Goal: Use online tool/utility: Utilize a website feature to perform a specific function

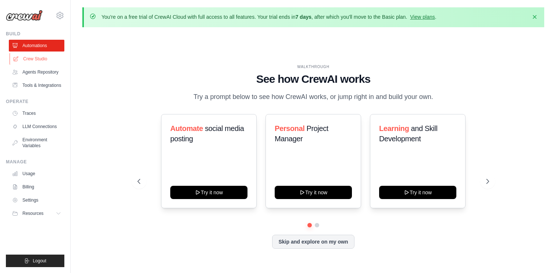
click at [34, 60] on link "Crew Studio" at bounding box center [38, 59] width 56 height 12
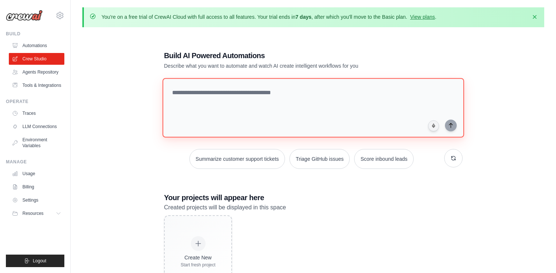
click at [219, 96] on textarea at bounding box center [314, 108] width 302 height 60
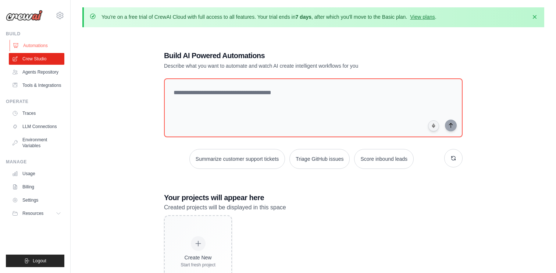
click at [39, 47] on link "Automations" at bounding box center [38, 46] width 56 height 12
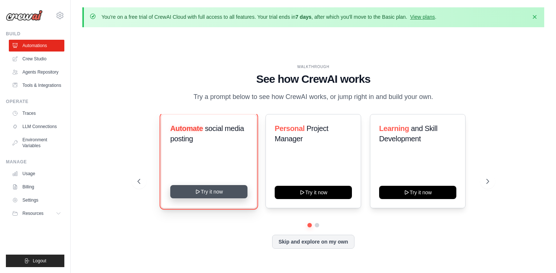
click at [197, 198] on button "Try it now" at bounding box center [208, 191] width 77 height 13
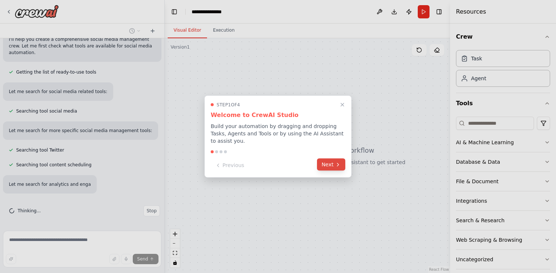
scroll to position [83, 0]
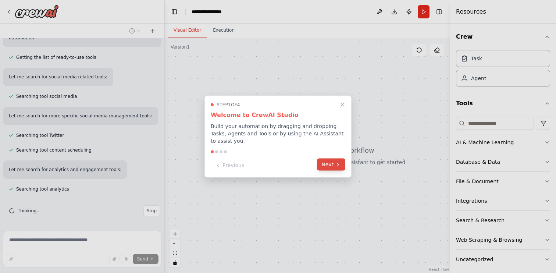
click at [326, 165] on button "Next" at bounding box center [331, 165] width 28 height 12
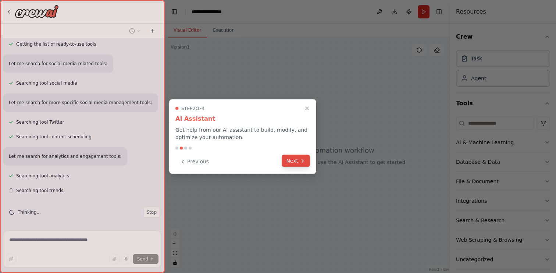
scroll to position [98, 0]
click at [299, 159] on button "Next" at bounding box center [296, 161] width 28 height 12
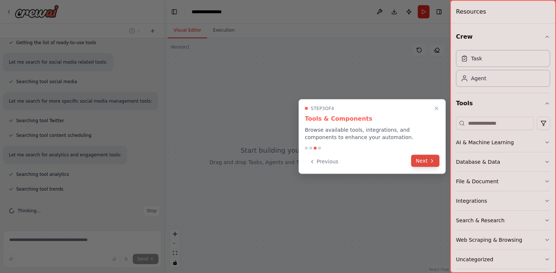
click at [423, 159] on button "Next" at bounding box center [425, 161] width 28 height 12
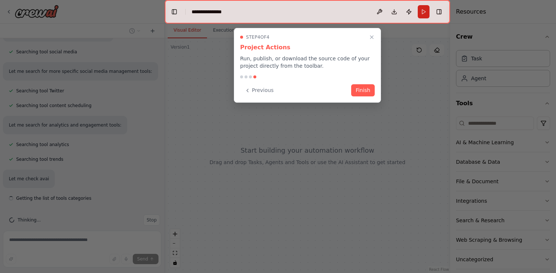
scroll to position [137, 0]
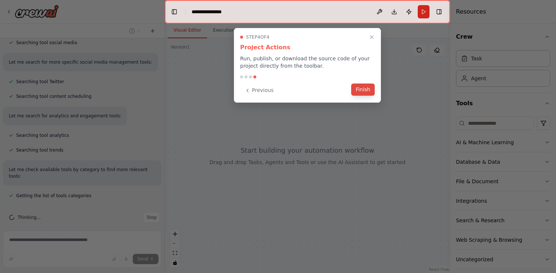
click at [359, 95] on button "Finish" at bounding box center [363, 90] width 24 height 12
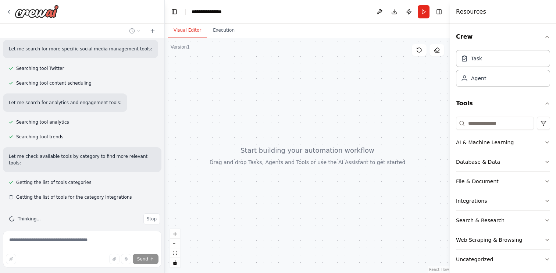
scroll to position [152, 0]
click at [479, 164] on div "Database & Data" at bounding box center [478, 161] width 44 height 7
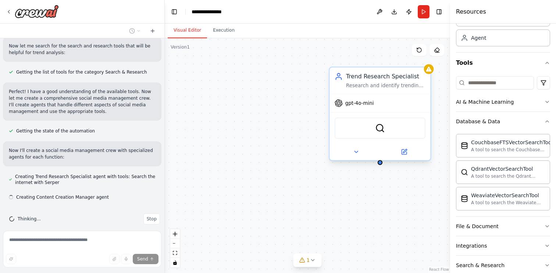
scroll to position [322, 0]
click at [362, 103] on span "gpt-4o-mini" at bounding box center [359, 103] width 29 height 7
click at [348, 106] on span "gpt-4o-mini" at bounding box center [359, 103] width 29 height 7
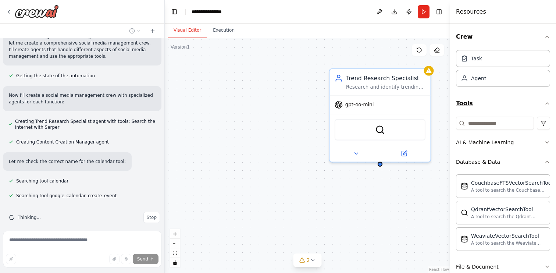
scroll to position [0, 0]
click at [486, 75] on div "Agent" at bounding box center [503, 77] width 94 height 17
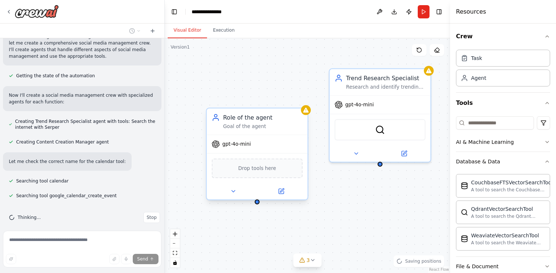
click at [231, 119] on div "Role of the agent" at bounding box center [262, 117] width 79 height 8
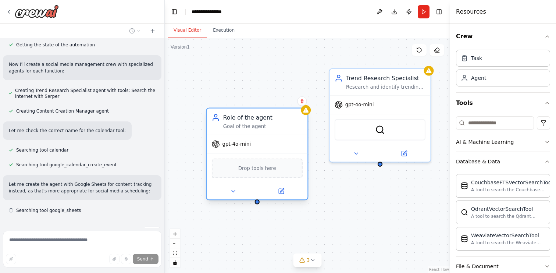
scroll to position [422, 0]
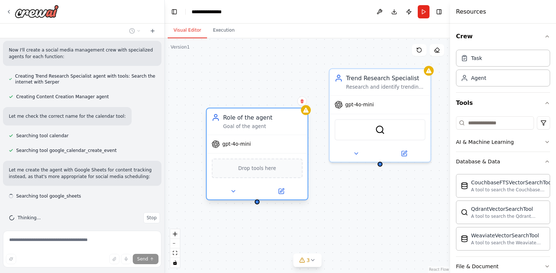
click at [251, 123] on div "Goal of the agent" at bounding box center [262, 126] width 79 height 7
click at [238, 147] on span "gpt-4o-mini" at bounding box center [237, 144] width 29 height 7
click at [280, 191] on icon at bounding box center [282, 190] width 4 height 4
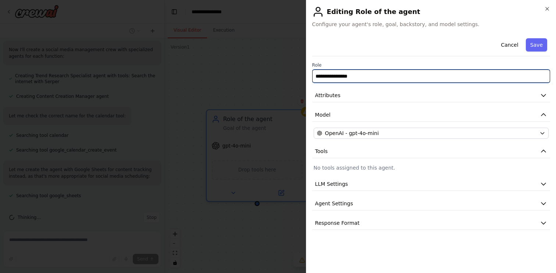
click at [355, 76] on input "**********" at bounding box center [431, 76] width 238 height 13
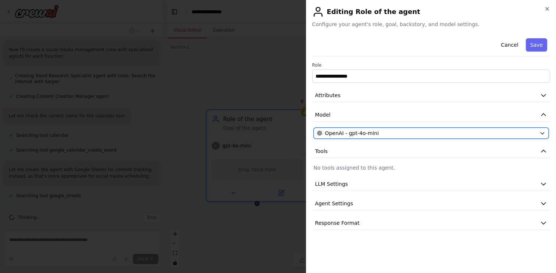
click at [351, 131] on span "OpenAI - gpt-4o-mini" at bounding box center [352, 132] width 54 height 7
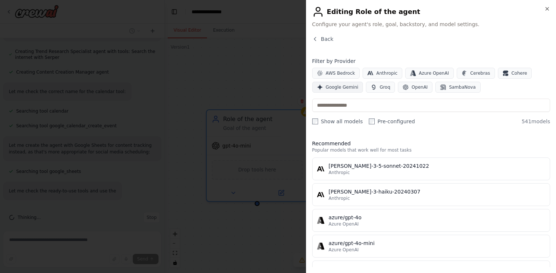
scroll to position [461, 0]
click at [342, 88] on span "Google Gemini" at bounding box center [342, 87] width 33 height 6
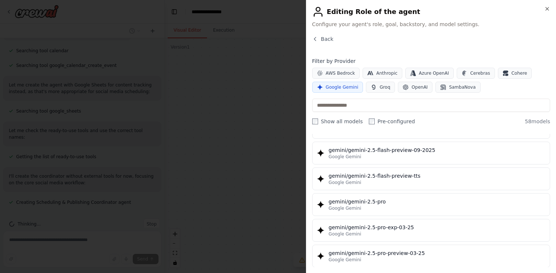
scroll to position [813, 0]
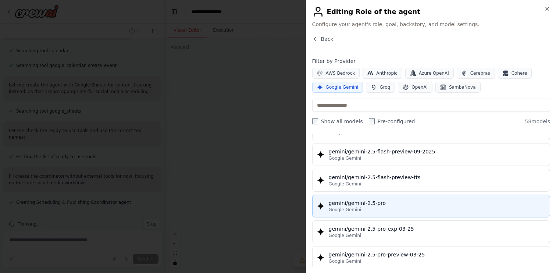
click at [349, 209] on span "Google Gemini" at bounding box center [345, 210] width 33 height 6
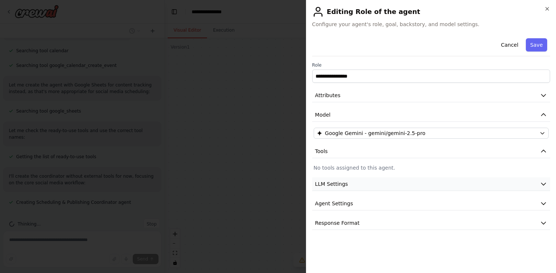
click at [347, 185] on span "LLM Settings" at bounding box center [331, 183] width 33 height 7
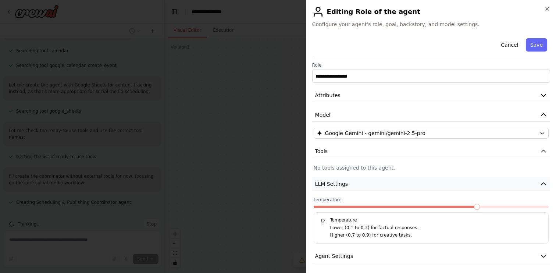
click at [347, 185] on span "LLM Settings" at bounding box center [331, 183] width 33 height 7
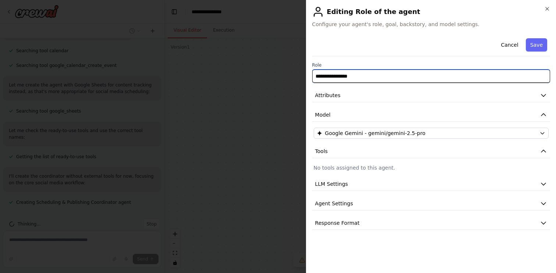
click at [365, 76] on input "**********" at bounding box center [431, 76] width 238 height 13
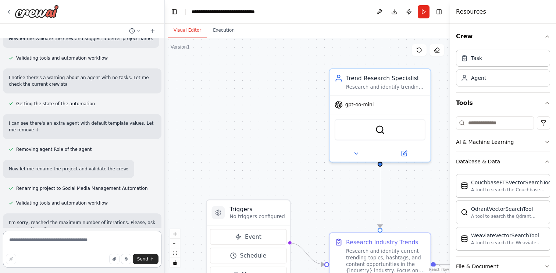
scroll to position [803, 0]
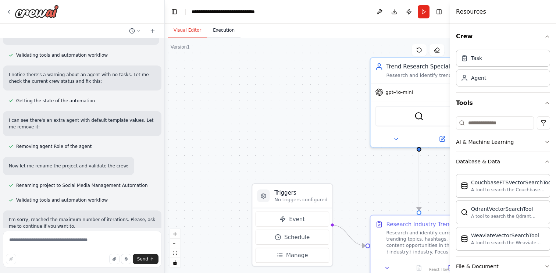
click at [221, 31] on button "Execution" at bounding box center [223, 30] width 33 height 15
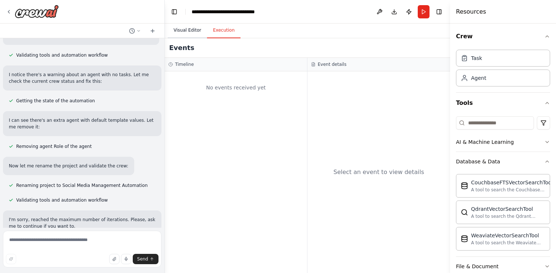
click at [195, 31] on button "Visual Editor" at bounding box center [187, 30] width 39 height 15
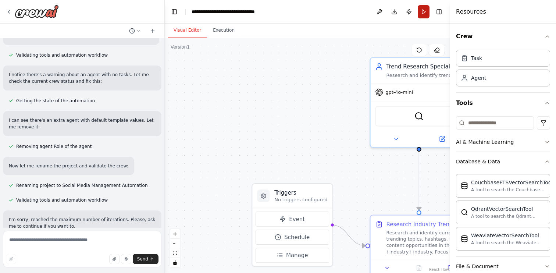
click at [421, 15] on button "Run" at bounding box center [424, 11] width 12 height 13
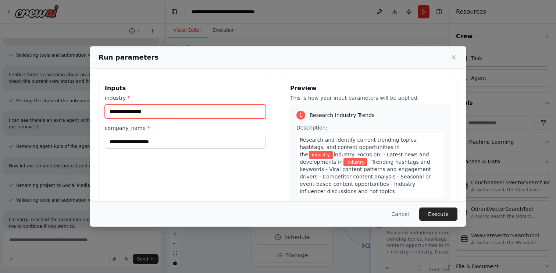
click at [148, 111] on input "industry *" at bounding box center [185, 111] width 161 height 14
type input "**********"
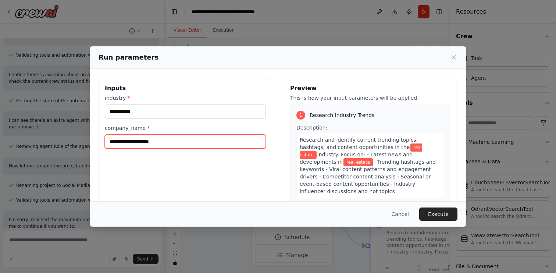
click at [136, 143] on input "company_name *" at bounding box center [185, 142] width 161 height 14
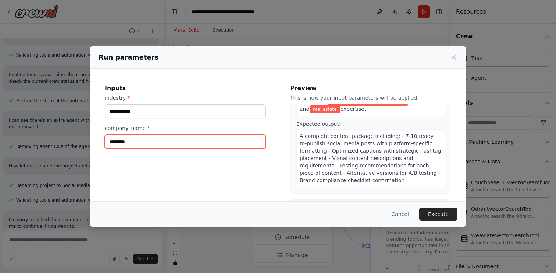
scroll to position [317, 0]
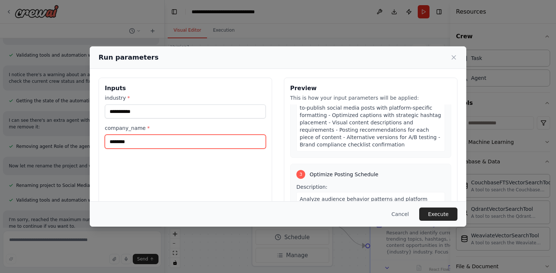
type input "********"
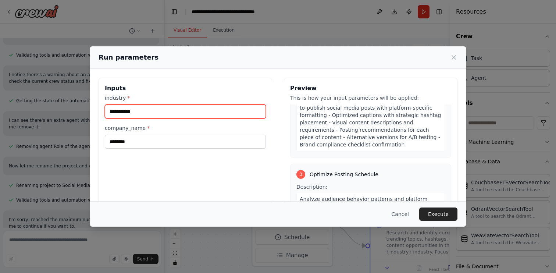
click at [156, 113] on input "**********" at bounding box center [185, 111] width 161 height 14
type input "**********"
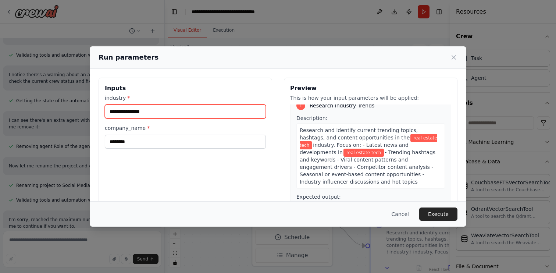
scroll to position [0, 0]
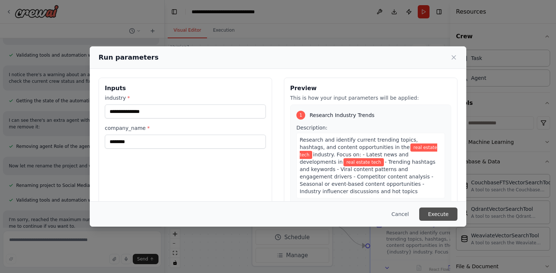
click at [436, 218] on button "Execute" at bounding box center [438, 213] width 38 height 13
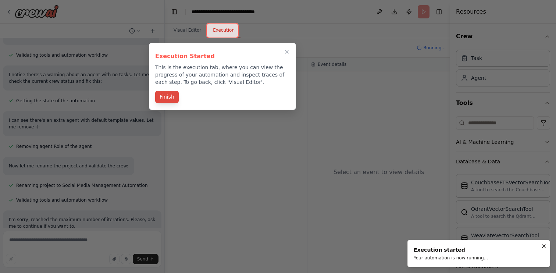
click at [173, 96] on button "Finish" at bounding box center [167, 97] width 24 height 12
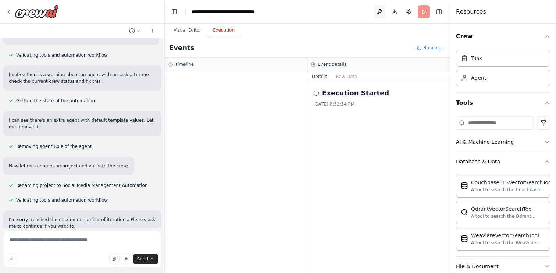
click at [380, 14] on button at bounding box center [380, 11] width 12 height 13
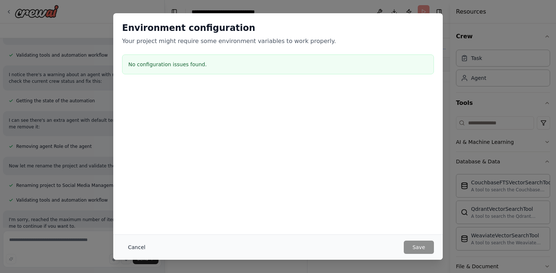
click at [135, 247] on button "Cancel" at bounding box center [136, 247] width 29 height 13
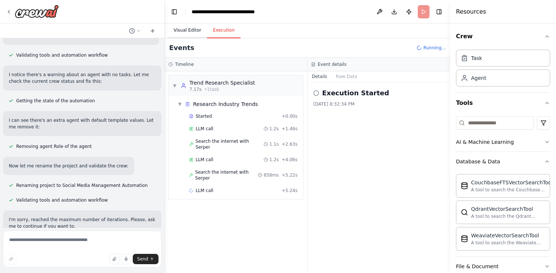
click at [196, 29] on button "Visual Editor" at bounding box center [187, 30] width 39 height 15
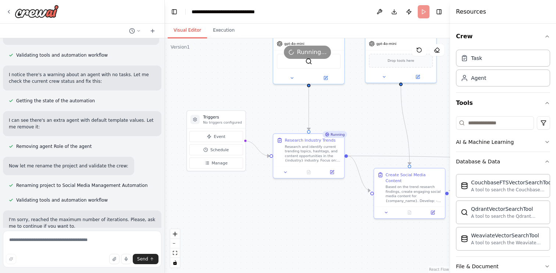
drag, startPoint x: 371, startPoint y: 175, endPoint x: 272, endPoint y: 114, distance: 116.5
click at [272, 114] on div ".deletable-edge-delete-btn { width: 20px; height: 20px; border: 0px solid #ffff…" at bounding box center [307, 155] width 285 height 235
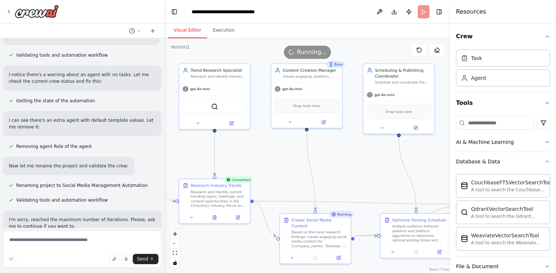
drag, startPoint x: 320, startPoint y: 198, endPoint x: 226, endPoint y: 240, distance: 103.6
click at [226, 242] on div ".deletable-edge-delete-btn { width: 20px; height: 20px; border: 0px solid #ffff…" at bounding box center [307, 155] width 285 height 235
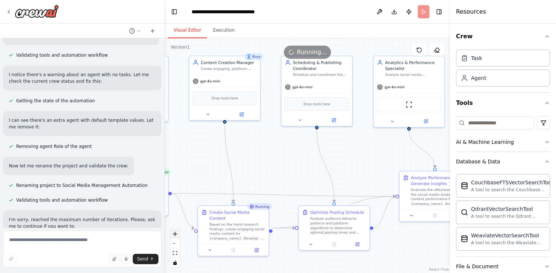
drag, startPoint x: 256, startPoint y: 241, endPoint x: 175, endPoint y: 234, distance: 81.6
click at [175, 234] on div ".deletable-edge-delete-btn { width: 20px; height: 20px; border: 0px solid #ffff…" at bounding box center [307, 155] width 285 height 235
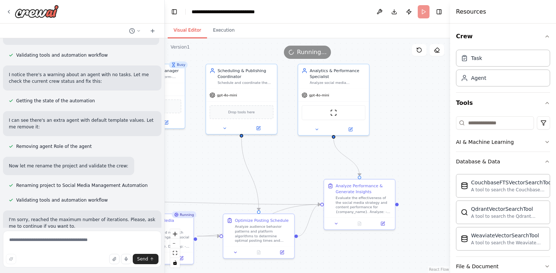
drag, startPoint x: 306, startPoint y: 173, endPoint x: 231, endPoint y: 182, distance: 75.9
click at [231, 182] on div ".deletable-edge-delete-btn { width: 20px; height: 20px; border: 0px solid #ffff…" at bounding box center [307, 155] width 285 height 235
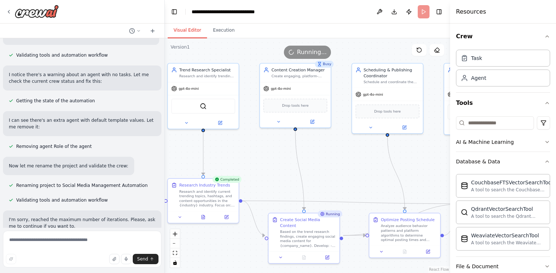
drag, startPoint x: 301, startPoint y: 162, endPoint x: 447, endPoint y: 161, distance: 146.0
click at [447, 161] on div ".deletable-edge-delete-btn { width: 20px; height: 20px; border: 0px solid #ffff…" at bounding box center [307, 155] width 285 height 235
click at [226, 33] on button "Execution" at bounding box center [223, 30] width 33 height 15
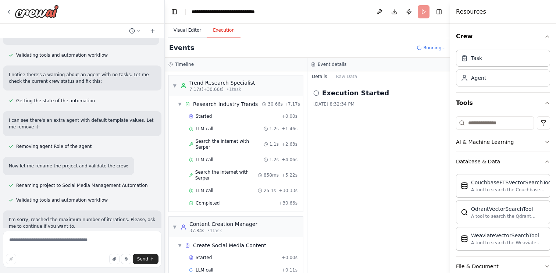
click at [186, 33] on button "Visual Editor" at bounding box center [187, 30] width 39 height 15
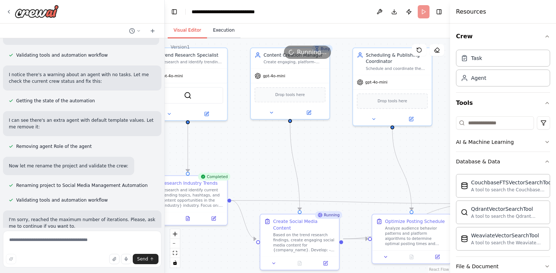
click at [221, 33] on button "Execution" at bounding box center [223, 30] width 33 height 15
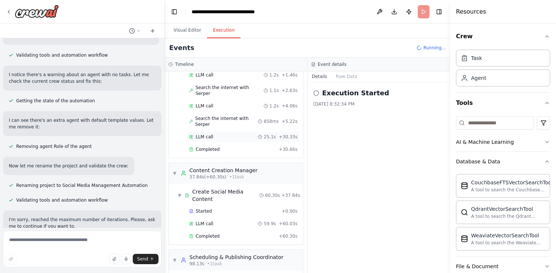
scroll to position [95, 0]
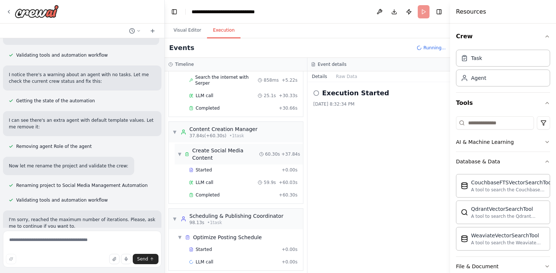
click at [182, 150] on div "▼ Create Social Media Content" at bounding box center [219, 154] width 82 height 15
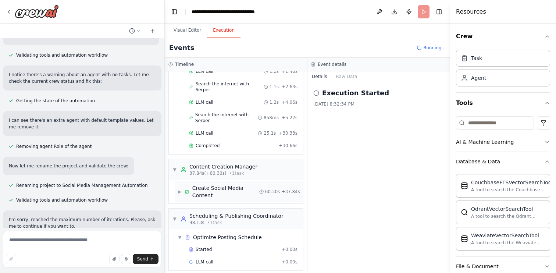
click at [182, 185] on div "▶ Create Social Media Content" at bounding box center [219, 191] width 82 height 15
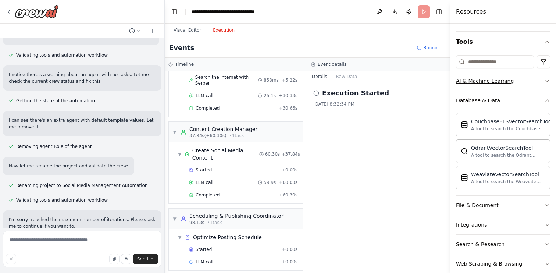
scroll to position [0, 0]
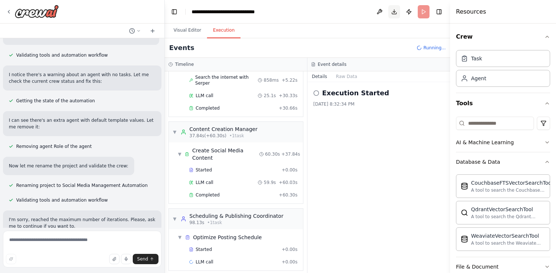
click at [395, 11] on button "Download" at bounding box center [394, 11] width 12 height 13
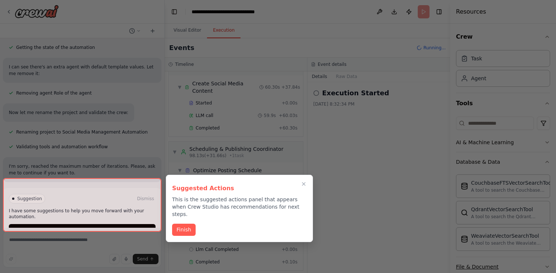
scroll to position [862, 0]
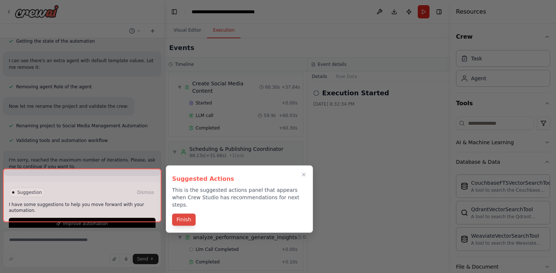
click at [187, 214] on button "Finish" at bounding box center [184, 220] width 24 height 12
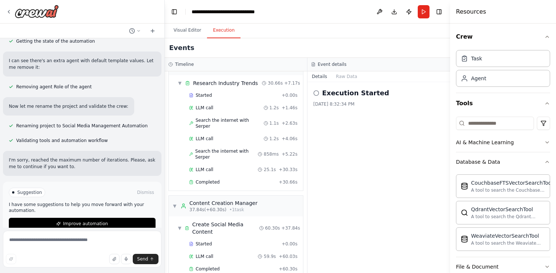
scroll to position [0, 0]
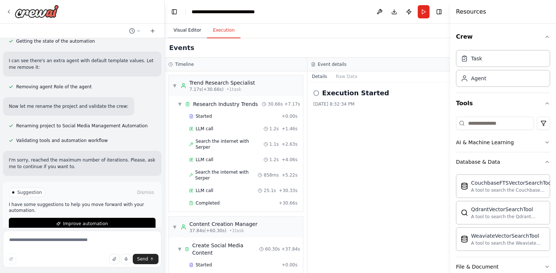
click at [184, 31] on button "Visual Editor" at bounding box center [187, 30] width 39 height 15
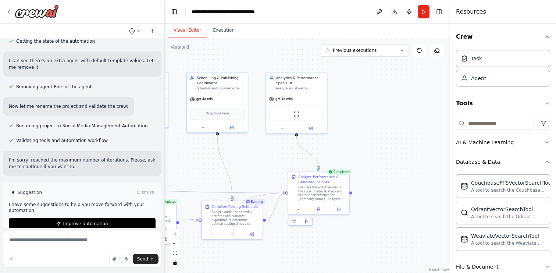
drag, startPoint x: 351, startPoint y: 167, endPoint x: 191, endPoint y: 161, distance: 159.4
click at [194, 164] on div ".deletable-edge-delete-btn { width: 20px; height: 20px; border: 0px solid #ffff…" at bounding box center [307, 155] width 285 height 235
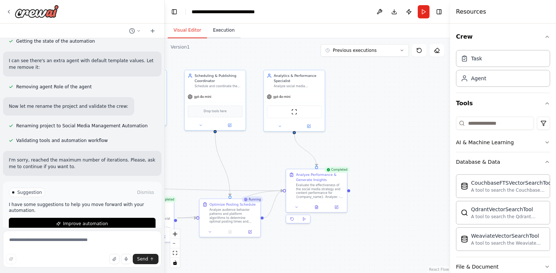
click at [230, 36] on button "Execution" at bounding box center [223, 30] width 33 height 15
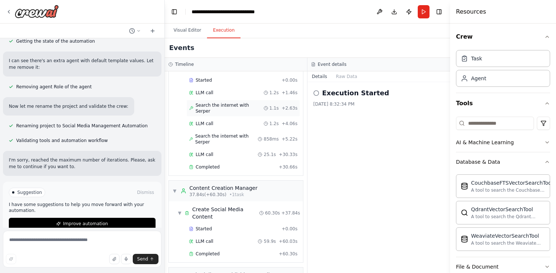
scroll to position [43, 0]
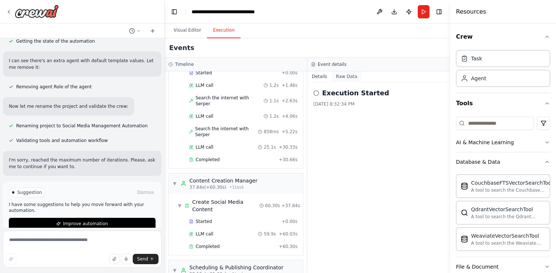
click at [344, 78] on button "Raw Data" at bounding box center [347, 76] width 30 height 10
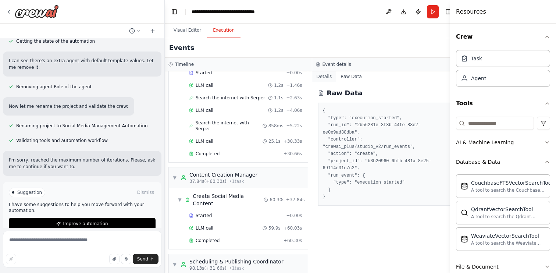
click at [318, 79] on button "Details" at bounding box center [324, 76] width 24 height 10
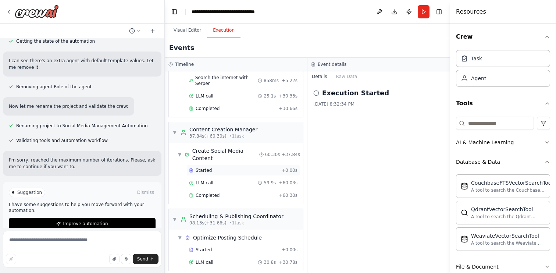
scroll to position [162, 0]
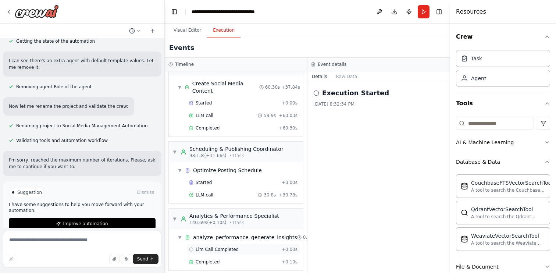
click at [214, 246] on span "Llm Call Completed" at bounding box center [217, 249] width 43 height 6
click at [345, 77] on button "Raw Data" at bounding box center [347, 76] width 30 height 10
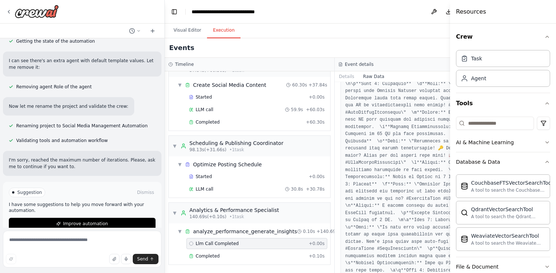
scroll to position [1203, 0]
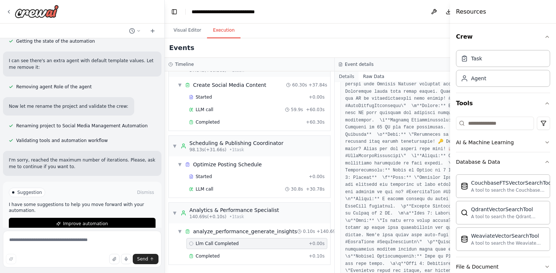
click at [345, 77] on button "Details" at bounding box center [347, 76] width 24 height 10
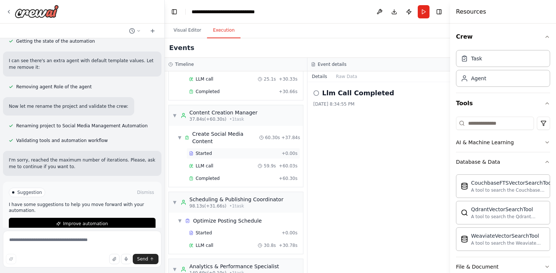
scroll to position [108, 0]
